Goal: Task Accomplishment & Management: Manage account settings

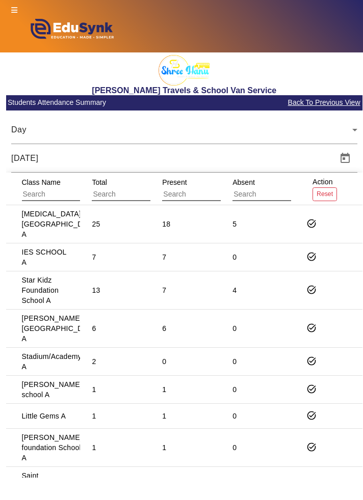
scroll to position [3, 0]
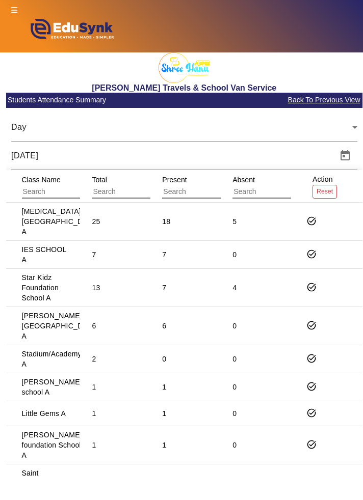
click at [344, 99] on span "Back To Previous View" at bounding box center [323, 100] width 73 height 12
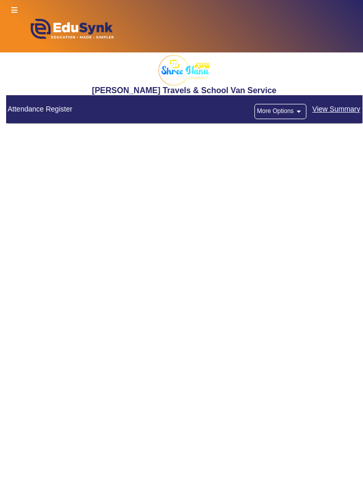
click at [334, 103] on span "View Summary" at bounding box center [336, 109] width 49 height 12
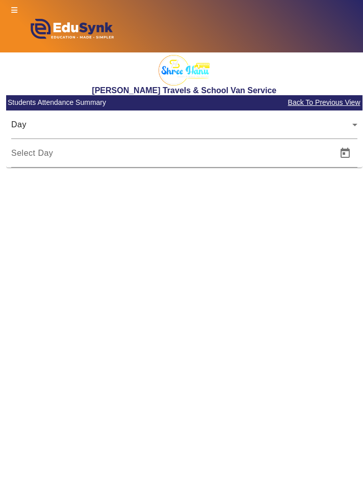
type input "[DATE]"
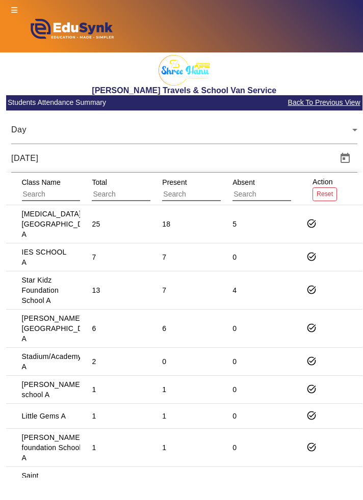
click at [14, 8] on icon at bounding box center [14, 10] width 6 height 7
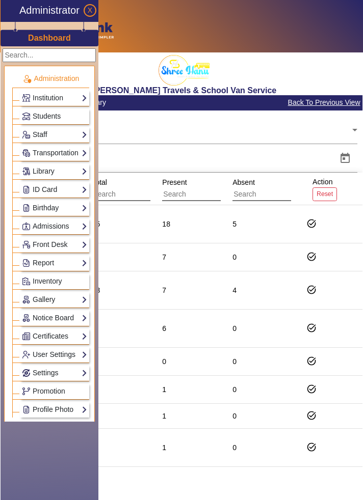
click at [39, 498] on link "Attendance" at bounding box center [54, 504] width 65 height 12
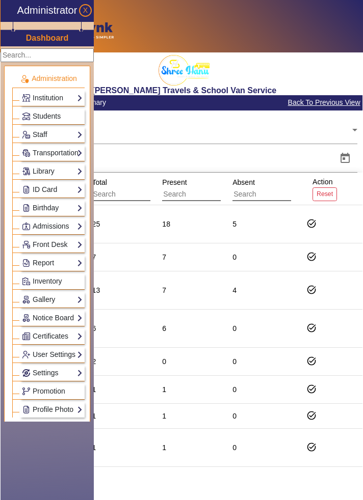
click at [34, 498] on link "Attendance" at bounding box center [52, 504] width 61 height 12
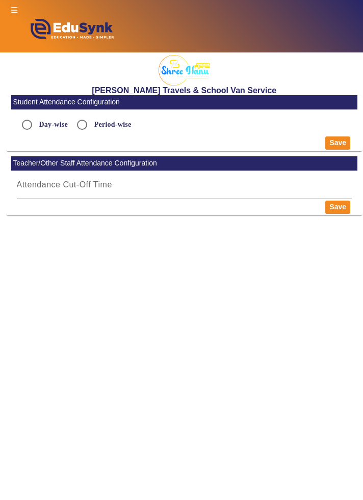
radio input "true"
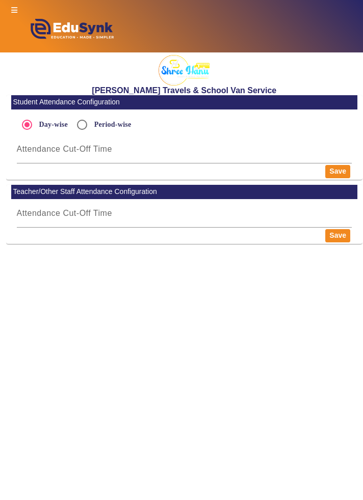
click at [15, 11] on icon at bounding box center [14, 10] width 6 height 7
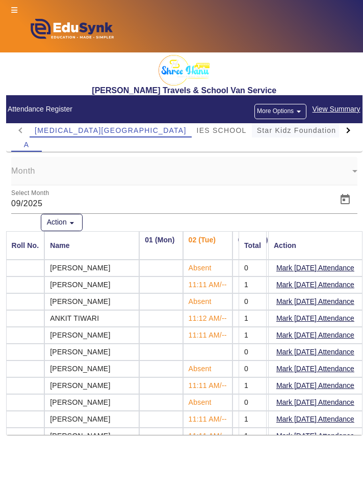
click at [267, 130] on span "Star Kidz Foundation School" at bounding box center [311, 130] width 108 height 7
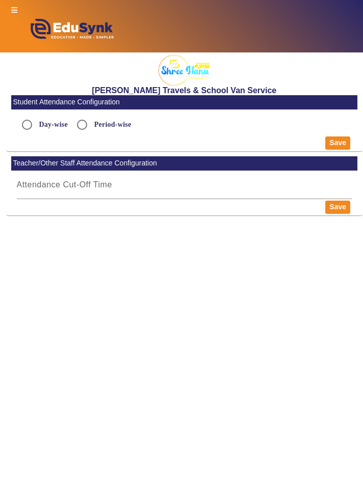
radio input "true"
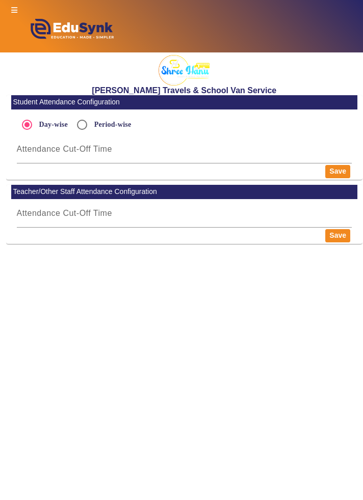
click at [14, 11] on icon at bounding box center [14, 10] width 6 height 7
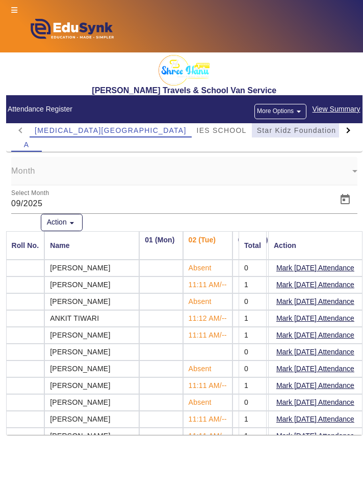
click at [273, 133] on span "Star Kidz Foundation School" at bounding box center [311, 130] width 108 height 7
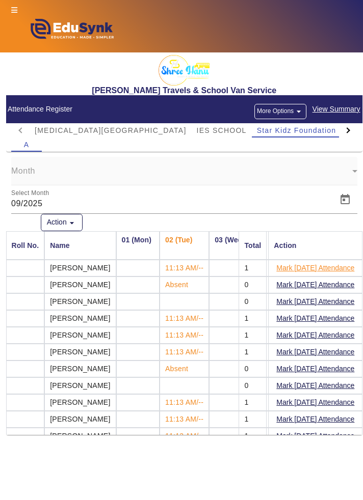
click at [334, 268] on button "Mark [DATE] Attendance" at bounding box center [315, 268] width 80 height 13
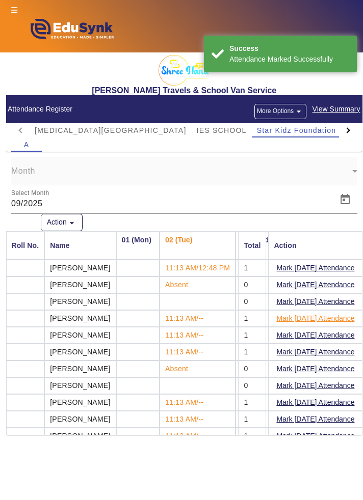
click at [324, 320] on button "Mark [DATE] Attendance" at bounding box center [315, 318] width 80 height 13
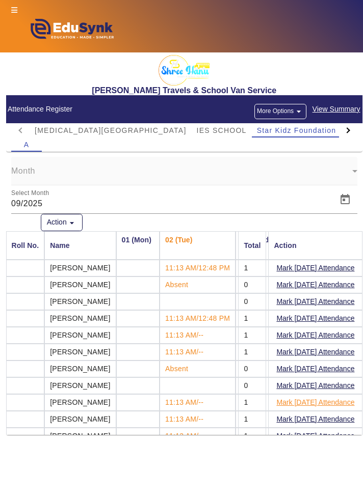
click at [329, 402] on button "Mark [DATE] Attendance" at bounding box center [315, 403] width 80 height 13
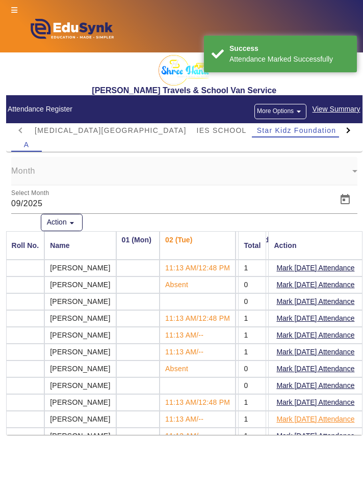
click at [325, 419] on button "Mark [DATE] Attendance" at bounding box center [315, 419] width 80 height 13
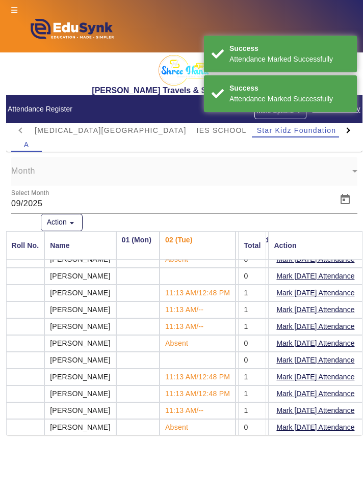
scroll to position [40, 0]
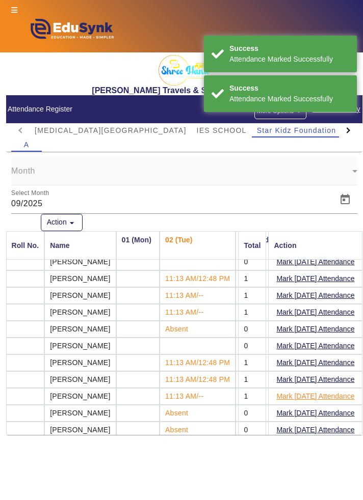
click at [332, 393] on button "Mark [DATE] Attendance" at bounding box center [315, 396] width 80 height 13
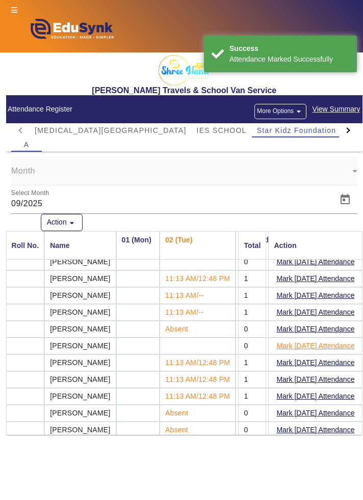
click at [310, 347] on button "Mark [DATE] Attendance" at bounding box center [315, 346] width 80 height 13
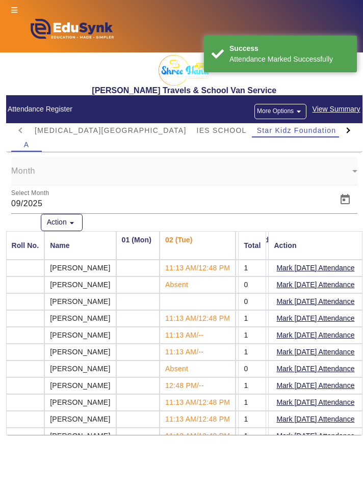
scroll to position [3, 0]
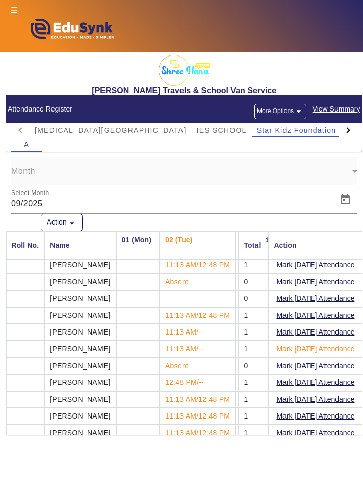
click at [319, 350] on button "Mark [DATE] Attendance" at bounding box center [315, 349] width 80 height 13
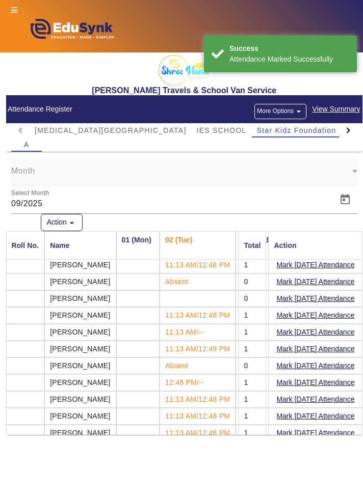
scroll to position [0, 0]
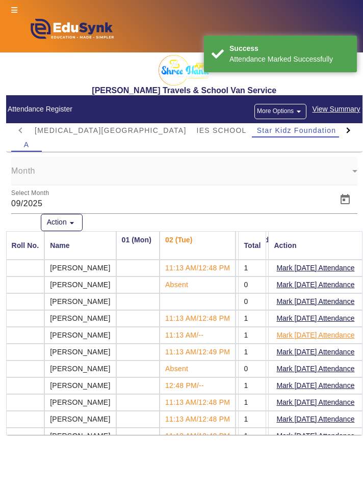
click at [328, 337] on button "Mark [DATE] Attendance" at bounding box center [315, 335] width 80 height 13
click at [350, 301] on button "Mark [DATE] Attendance" at bounding box center [315, 302] width 80 height 13
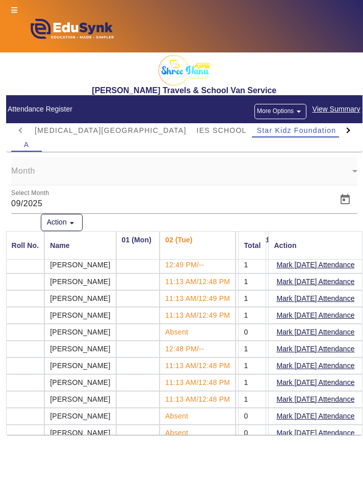
scroll to position [40, 0]
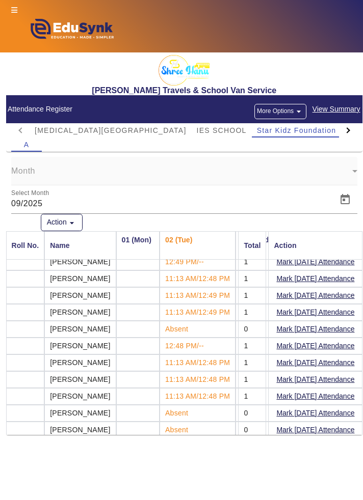
click at [349, 130] on div at bounding box center [347, 130] width 6 height 6
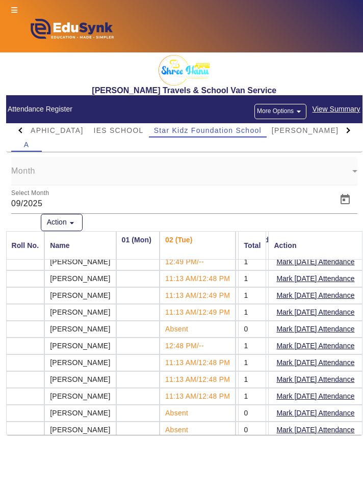
click at [354, 133] on div at bounding box center [348, 130] width 18 height 14
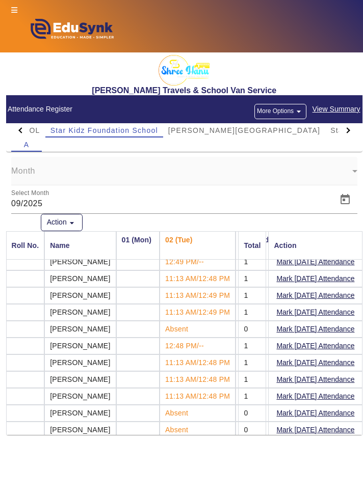
click at [353, 133] on div at bounding box center [348, 130] width 18 height 14
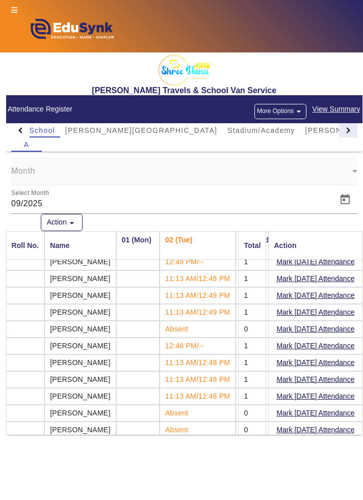
click at [354, 129] on div at bounding box center [348, 130] width 18 height 14
click at [353, 130] on div at bounding box center [348, 130] width 18 height 14
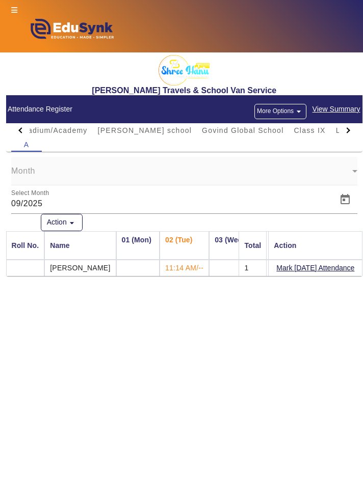
scroll to position [0, 0]
click at [342, 269] on button "Mark [DATE] Attendance" at bounding box center [315, 268] width 80 height 13
click at [16, 131] on div at bounding box center [20, 130] width 18 height 14
click at [17, 134] on div at bounding box center [20, 130] width 18 height 14
click at [14, 130] on div at bounding box center [20, 130] width 18 height 14
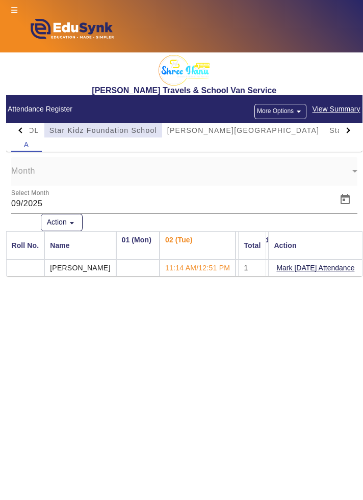
click at [49, 127] on span "Star Kidz Foundation School" at bounding box center [103, 130] width 108 height 7
